Goal: Task Accomplishment & Management: Use online tool/utility

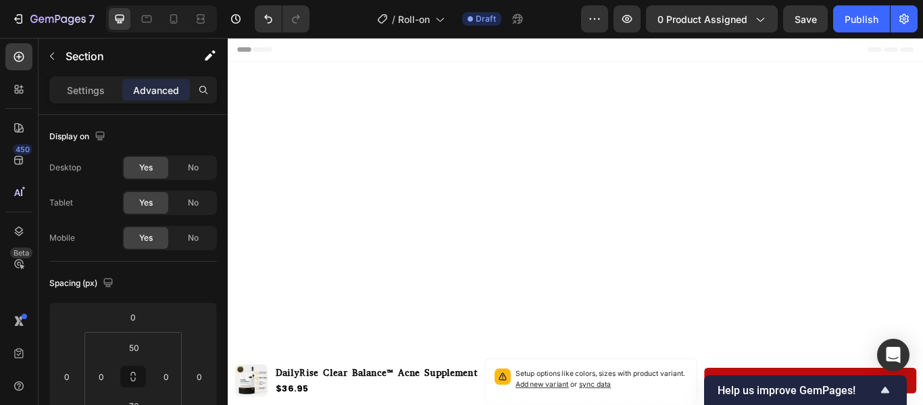
scroll to position [1603, 0]
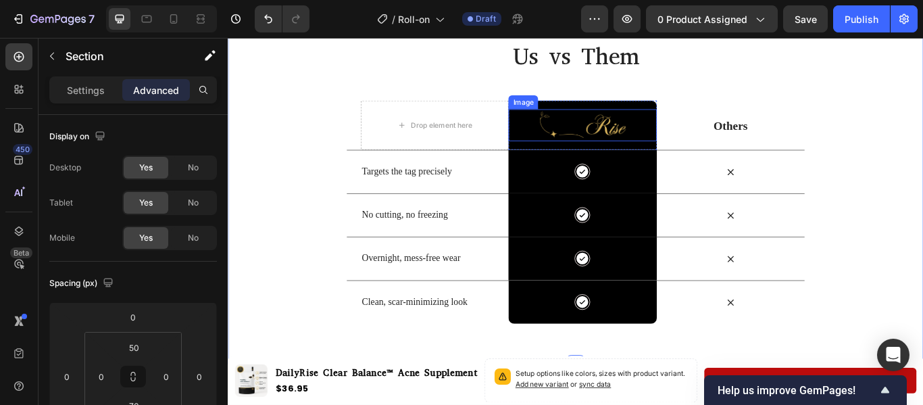
click at [647, 151] on img at bounding box center [640, 139] width 103 height 37
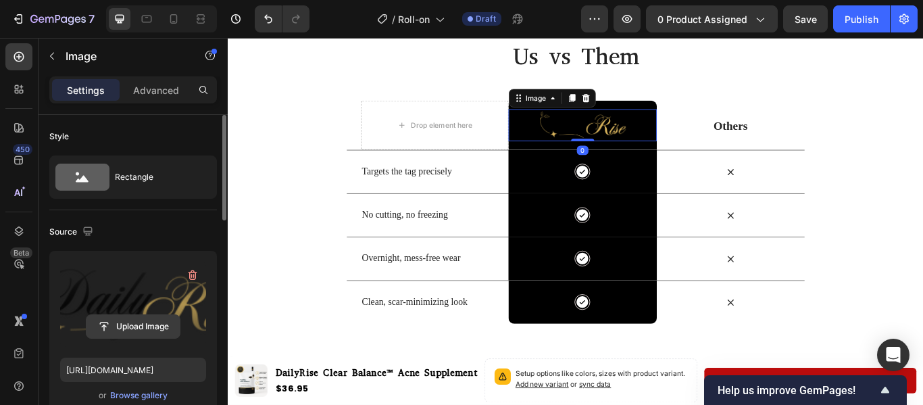
click at [159, 331] on input "file" at bounding box center [132, 326] width 93 height 23
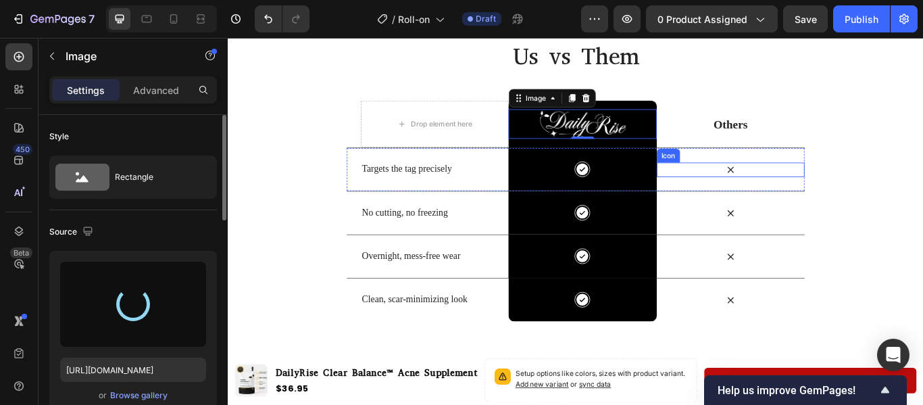
type input "[URL][DOMAIN_NAME]"
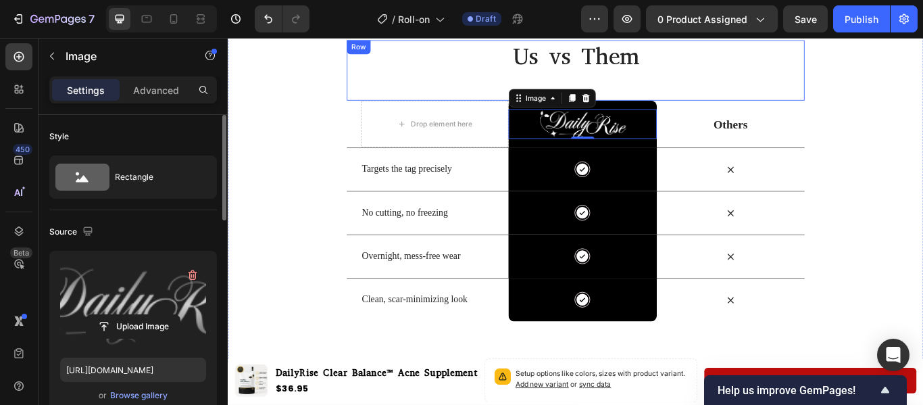
click at [893, 103] on div "Us vs Them Heading" at bounding box center [633, 76] width 534 height 70
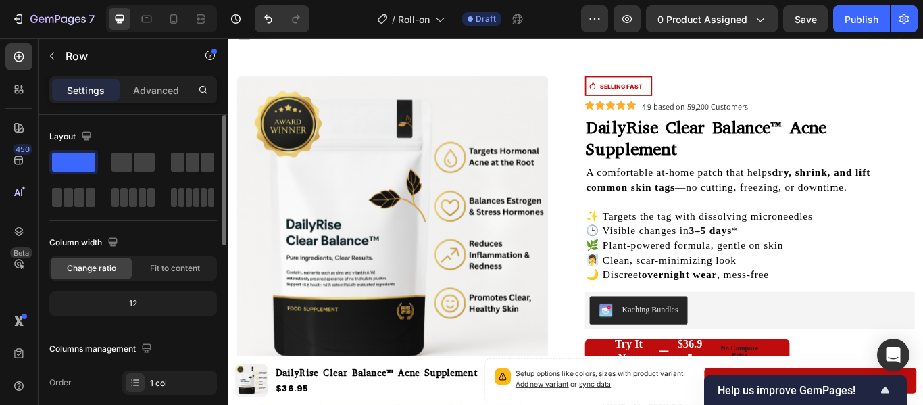
scroll to position [0, 0]
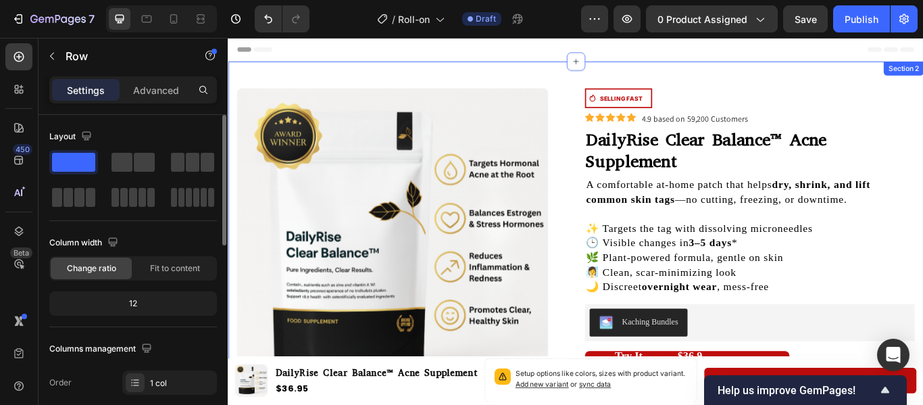
click at [482, 78] on div "Product Images Icon SELLING FAST Text Block Row Row Icon Icon Icon Icon Icon Ic…" at bounding box center [633, 365] width 811 height 599
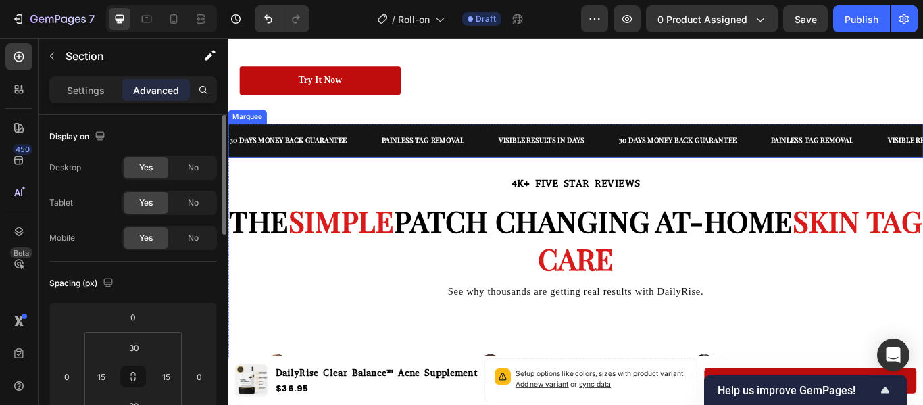
scroll to position [914, 0]
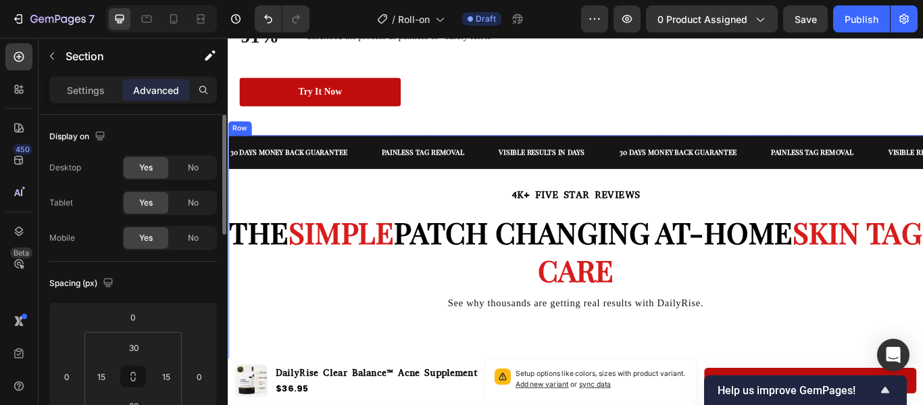
click at [509, 205] on div "30 DAYS MONEY BACK GUARANTEE Text Painless tag removal Text Visible results in …" at bounding box center [633, 180] width 811 height 59
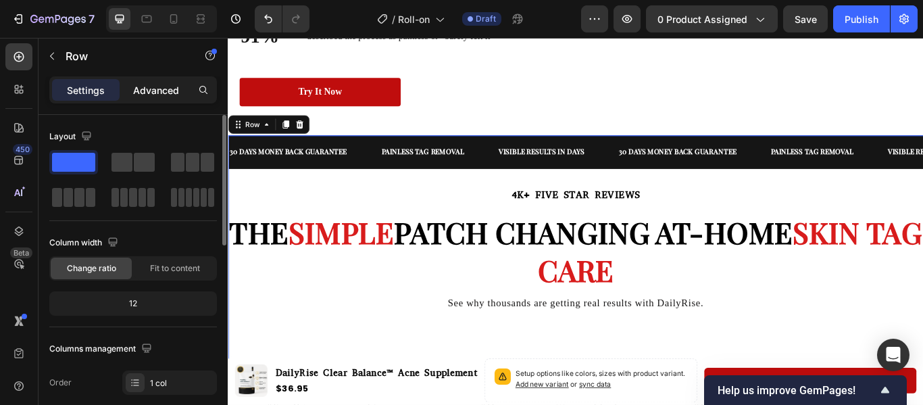
click at [159, 95] on p "Advanced" at bounding box center [156, 90] width 46 height 14
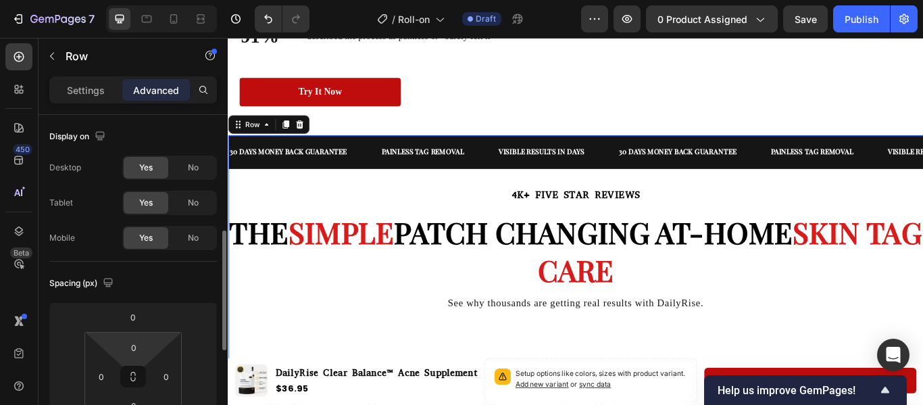
scroll to position [86, 0]
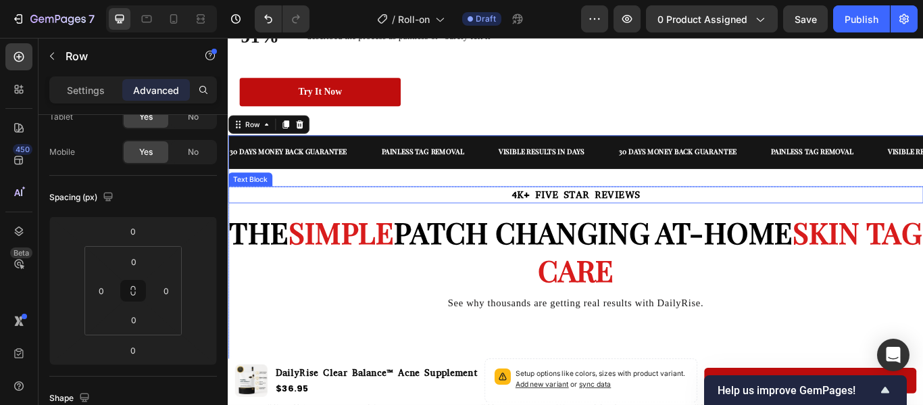
click at [546, 222] on p "4K+ FIVE STAR REVIEWS" at bounding box center [633, 221] width 808 height 18
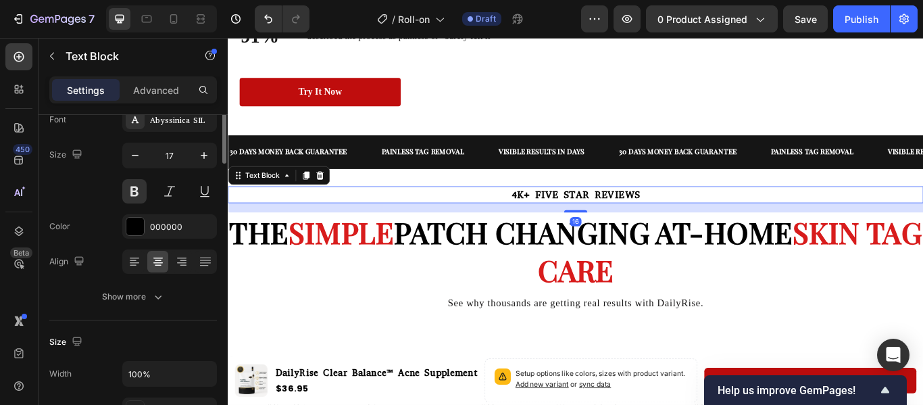
scroll to position [0, 0]
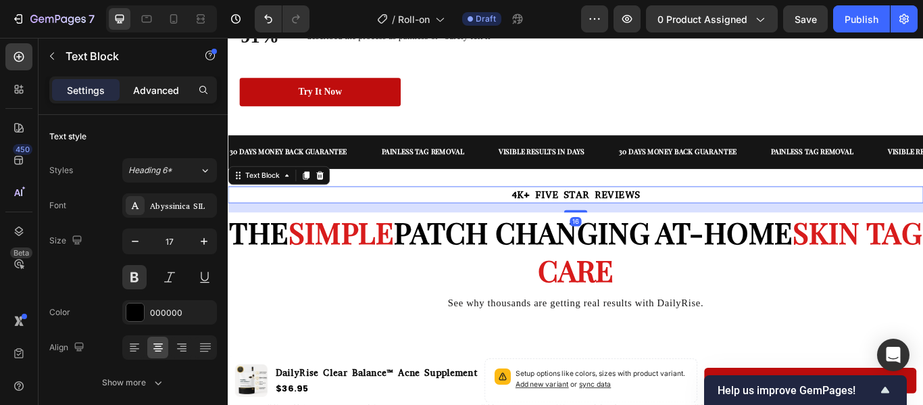
click at [166, 91] on p "Advanced" at bounding box center [156, 90] width 46 height 14
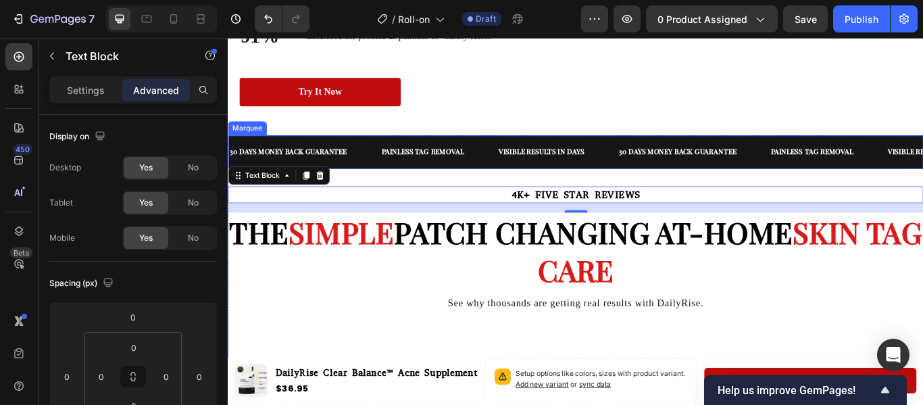
click at [500, 189] on div "30 DAYS MONEY BACK GUARANTEE Text Painless tag removal Text Visible results in …" at bounding box center [633, 170] width 811 height 39
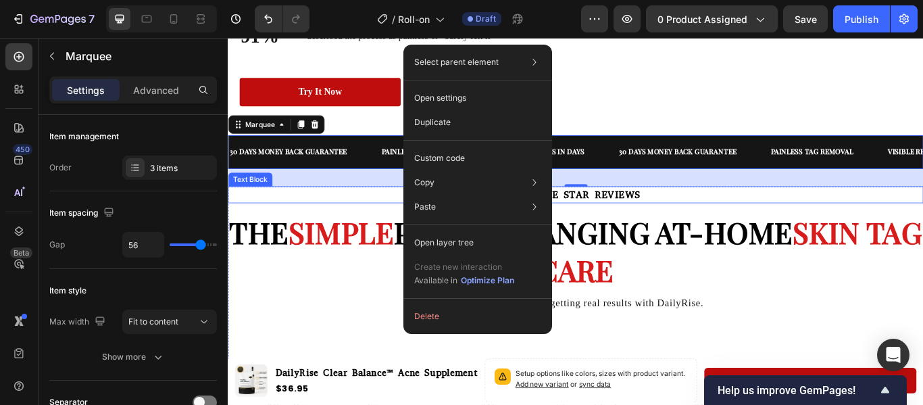
click at [337, 220] on p "4K+ FIVE STAR REVIEWS" at bounding box center [633, 221] width 808 height 18
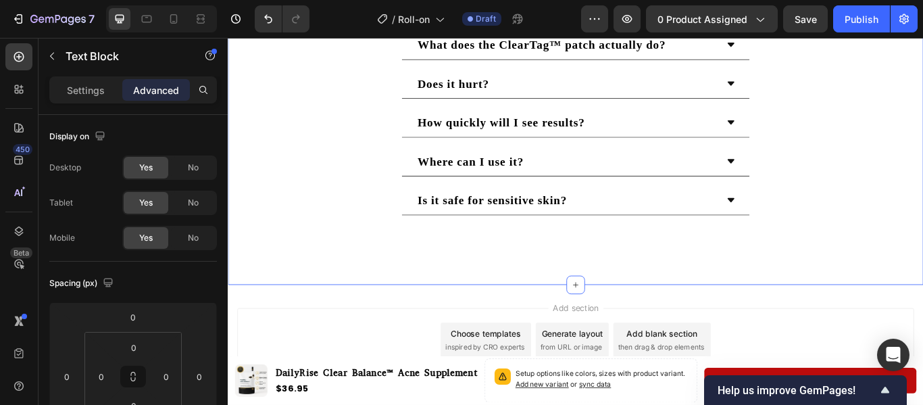
scroll to position [2542, 0]
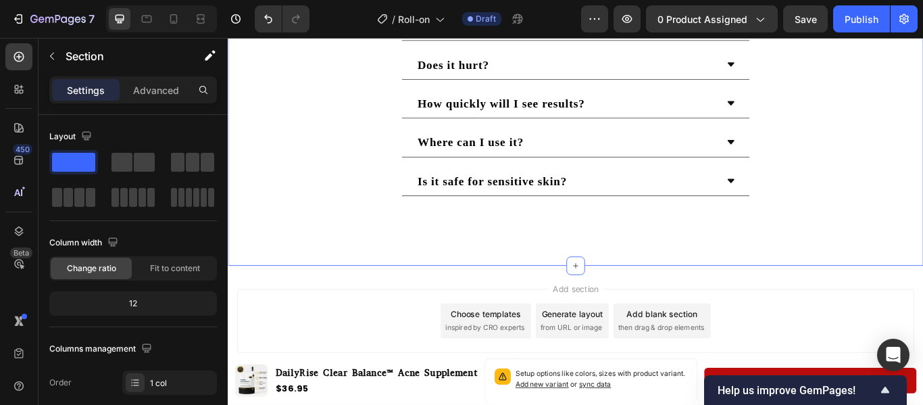
click at [297, 270] on div "What does the ClearTag™ patch actually do? Does it hurt? How quickly will I see…" at bounding box center [633, 144] width 811 height 318
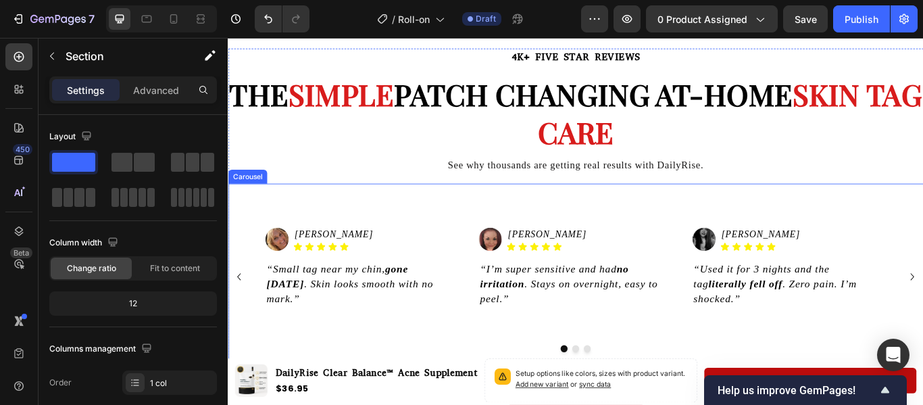
scroll to position [1225, 0]
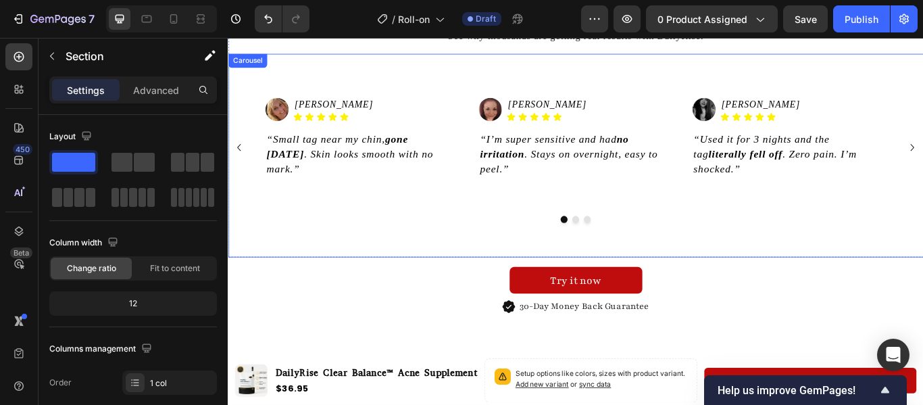
click at [493, 266] on div "Image [PERSON_NAME] Heading Icon Icon Icon Icon Icon Icon List Row “Small tag n…" at bounding box center [633, 175] width 811 height 237
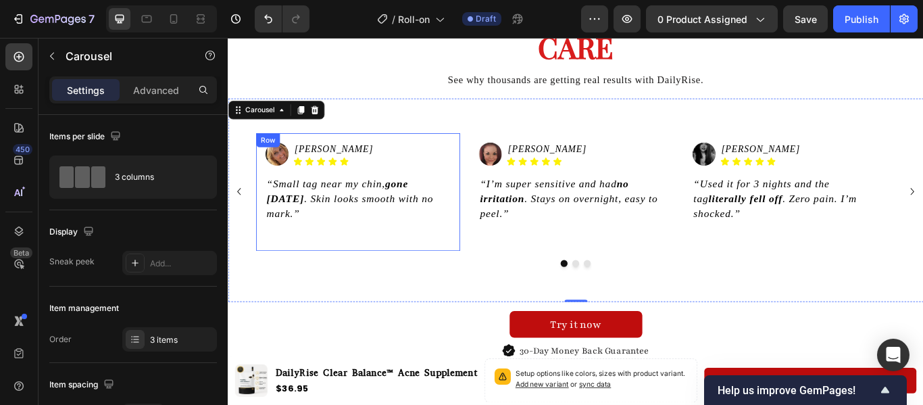
scroll to position [1175, 0]
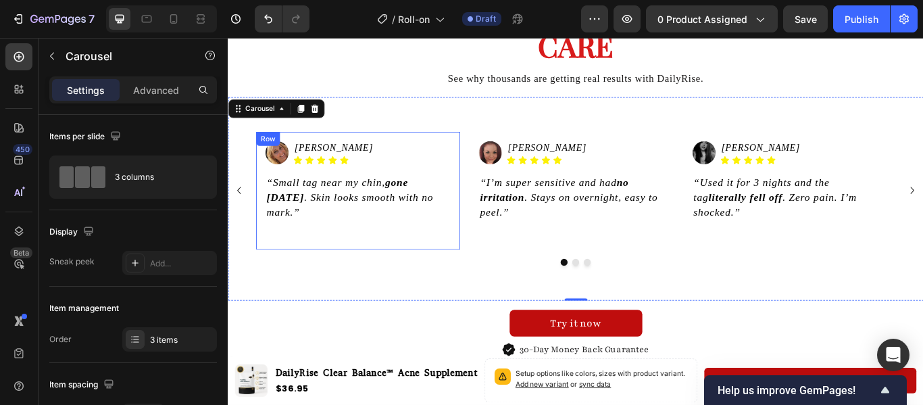
click at [479, 261] on div "Image [PERSON_NAME] Heading Icon Icon Icon Icon Icon Icon List Row “Small tag n…" at bounding box center [379, 215] width 238 height 137
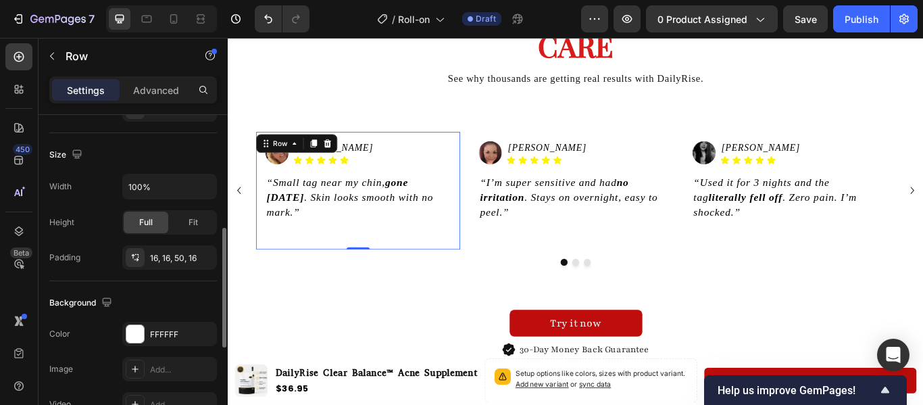
scroll to position [283, 0]
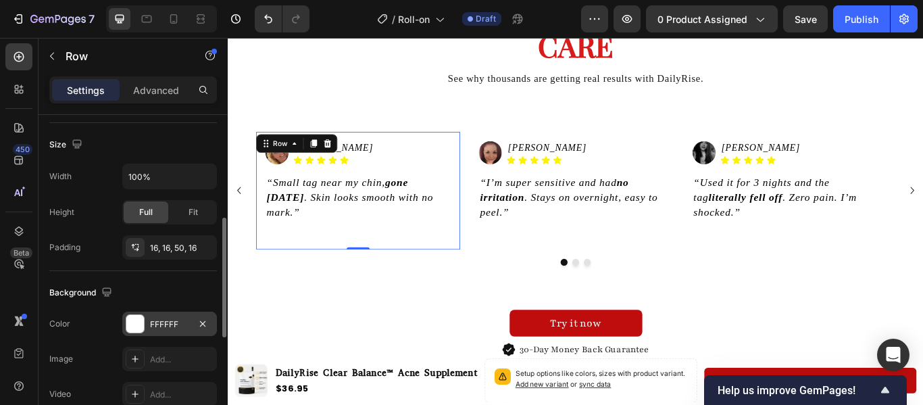
click at [136, 316] on div at bounding box center [135, 324] width 18 height 18
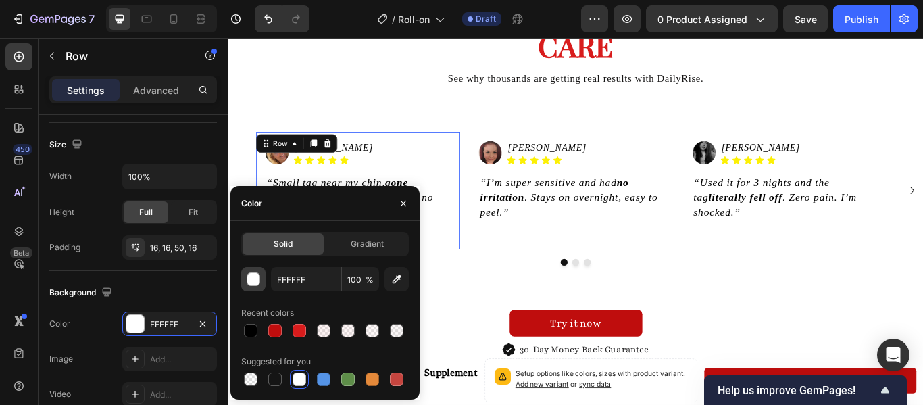
click at [257, 285] on div "button" at bounding box center [254, 279] width 14 height 14
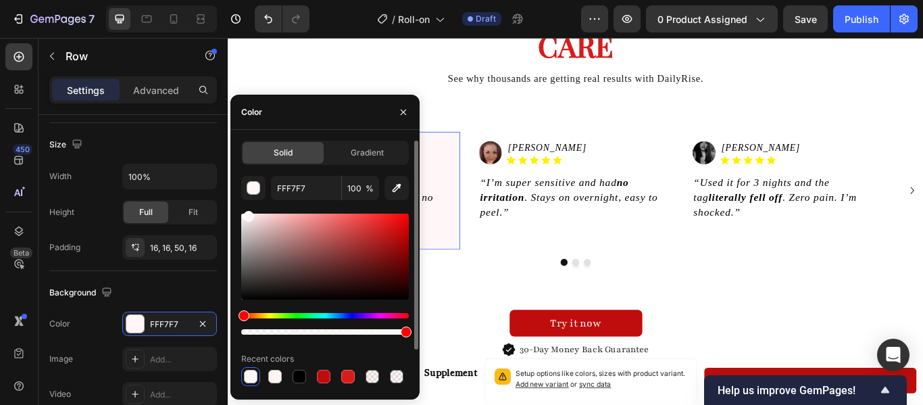
drag, startPoint x: 241, startPoint y: 216, endPoint x: 246, endPoint y: 209, distance: 8.7
click at [246, 209] on div "FFF7F7 100 % Recent colors Suggested for you" at bounding box center [325, 305] width 168 height 259
type input "FFF9F9"
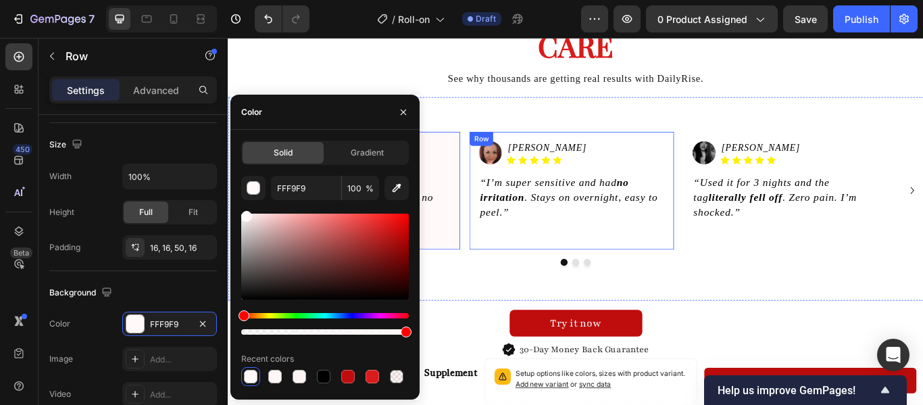
click at [524, 268] on div "Image [PERSON_NAME] Heading Icon Icon Icon Icon Icon Icon List Row “I’m super s…" at bounding box center [628, 216] width 216 height 116
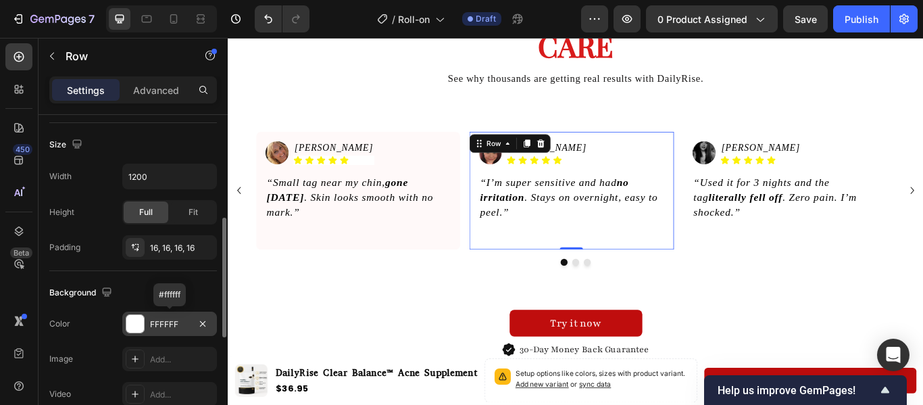
click at [130, 330] on div at bounding box center [135, 324] width 18 height 18
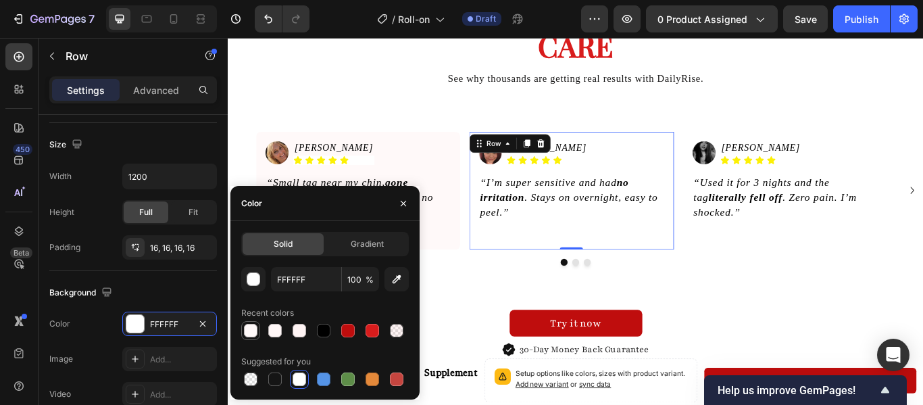
click at [249, 328] on div at bounding box center [251, 331] width 14 height 14
type input "FFF9F9"
click at [770, 271] on div "Image [PERSON_NAME] Heading Icon Icon Icon Icon Icon Icon List Row “Used it for…" at bounding box center [877, 216] width 216 height 116
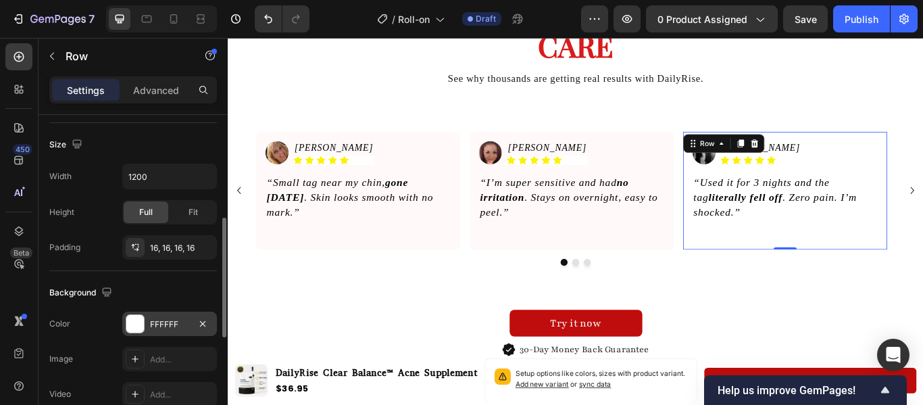
click at [136, 319] on div at bounding box center [135, 324] width 18 height 18
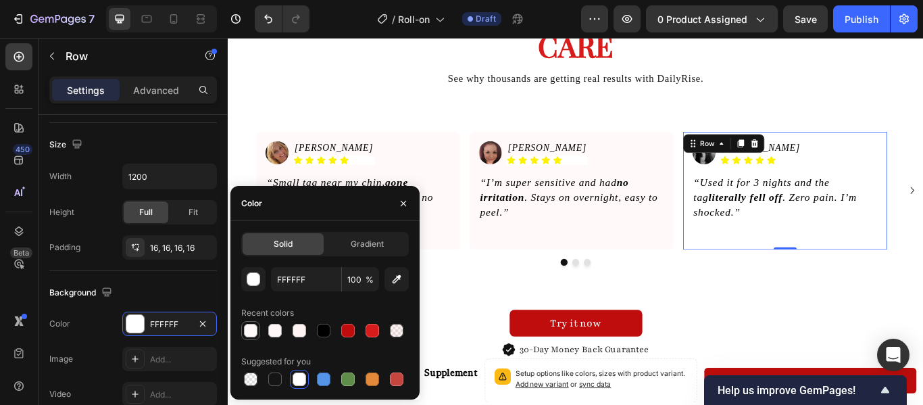
click at [253, 329] on div at bounding box center [251, 331] width 14 height 14
type input "FFF9F9"
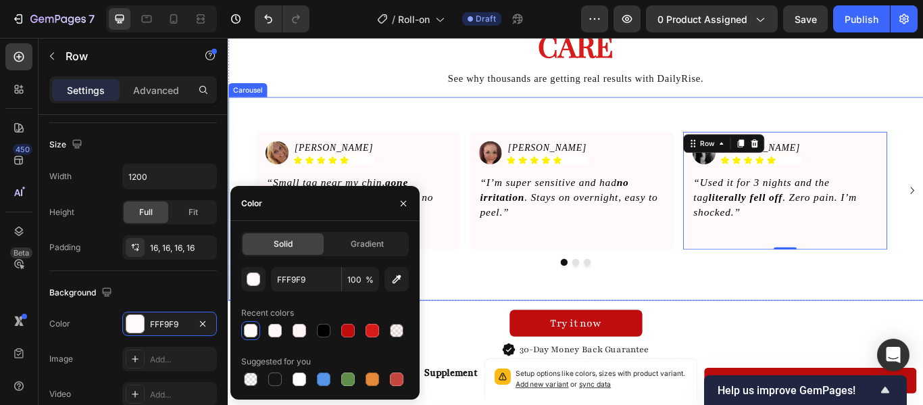
click at [505, 314] on div "Image [PERSON_NAME] Heading Icon Icon Icon Icon Icon Icon List Row “Small tag n…" at bounding box center [633, 225] width 811 height 237
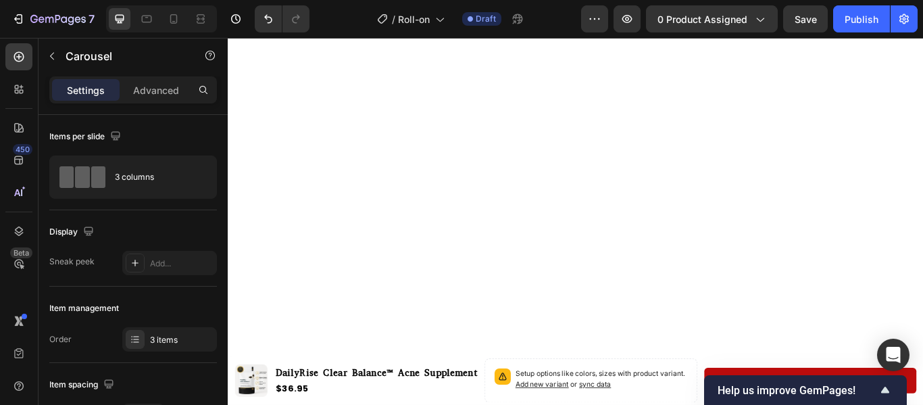
scroll to position [0, 0]
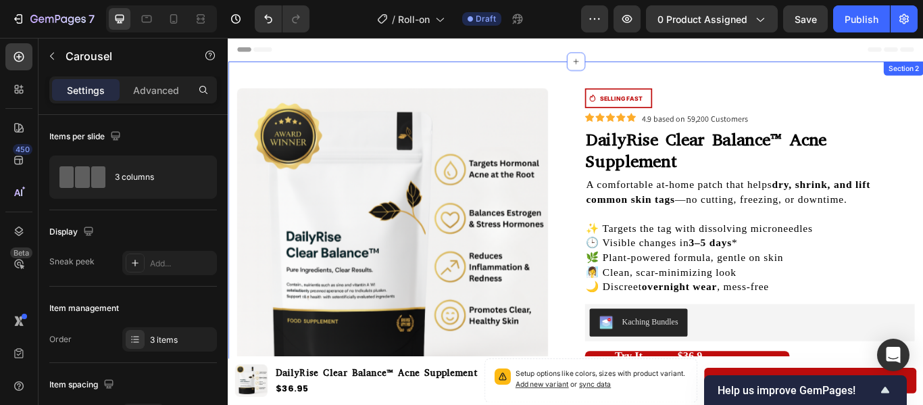
click at [430, 80] on div "Product Images Icon SELLING FAST Text Block Row Row Icon Icon Icon Icon Icon Ic…" at bounding box center [633, 365] width 811 height 599
